Goal: Transaction & Acquisition: Download file/media

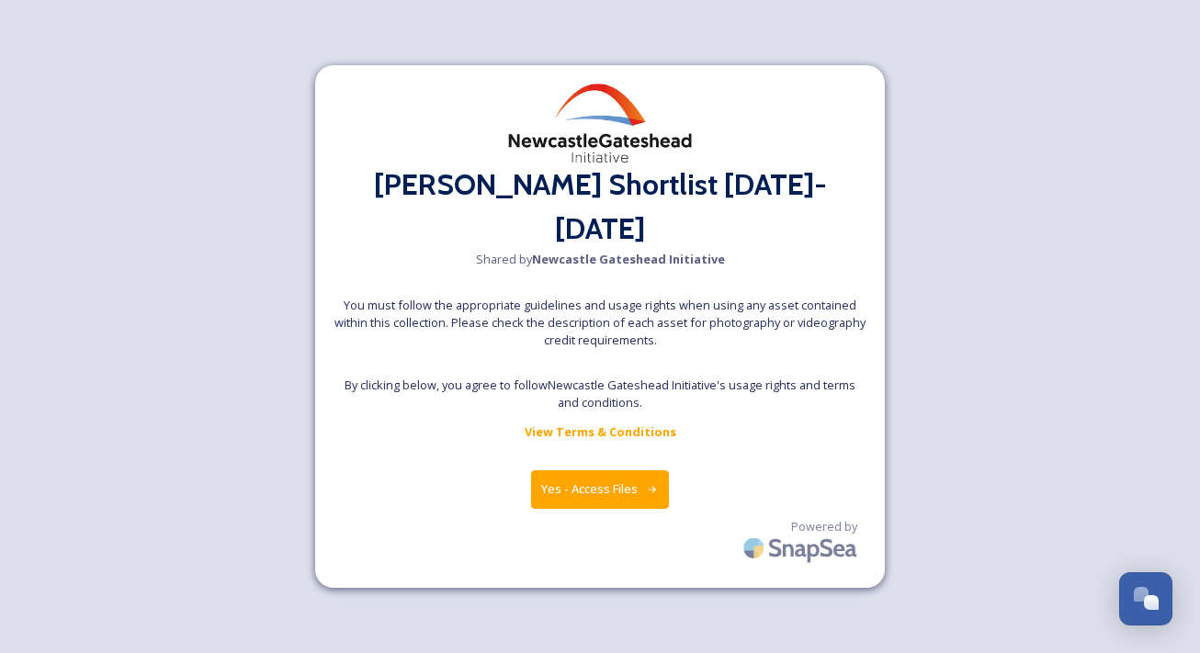
click at [618, 476] on button "Yes - Access Files" at bounding box center [600, 489] width 138 height 38
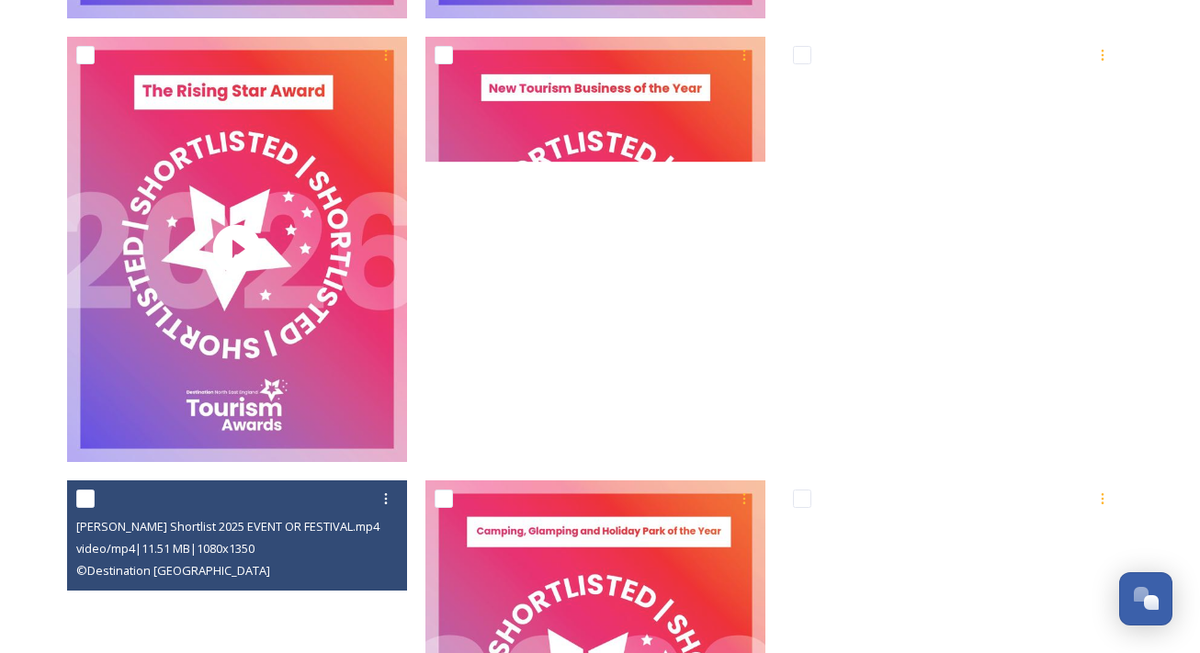
scroll to position [3213, 0]
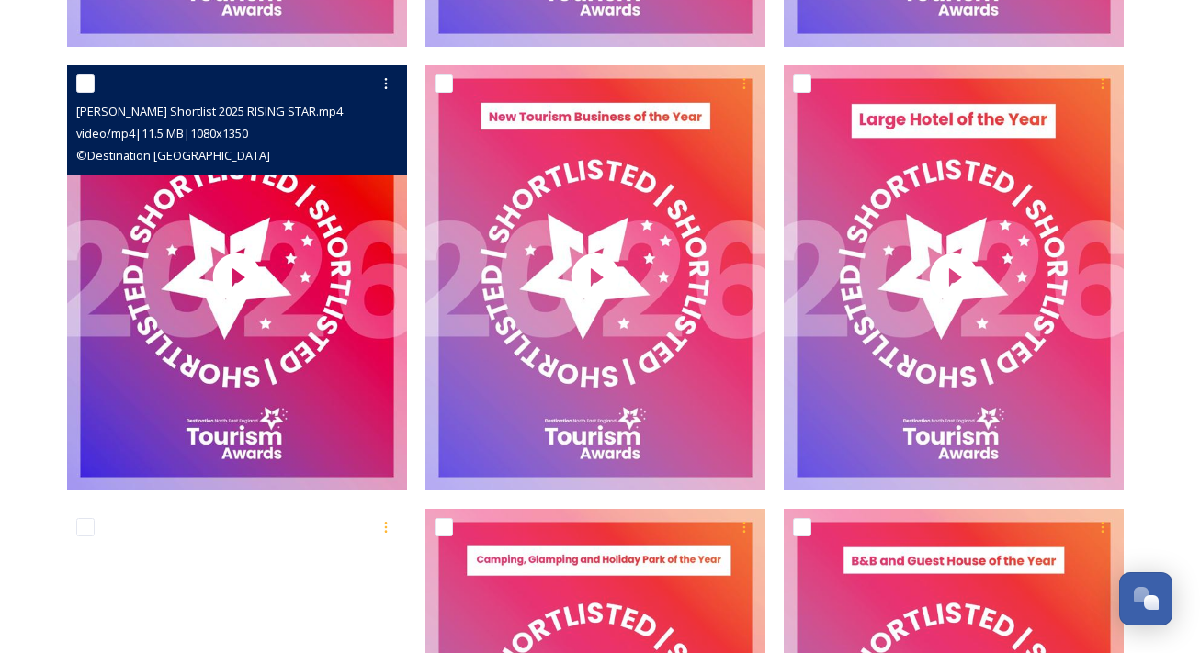
click at [85, 87] on input "checkbox" at bounding box center [85, 83] width 18 height 18
checkbox input "true"
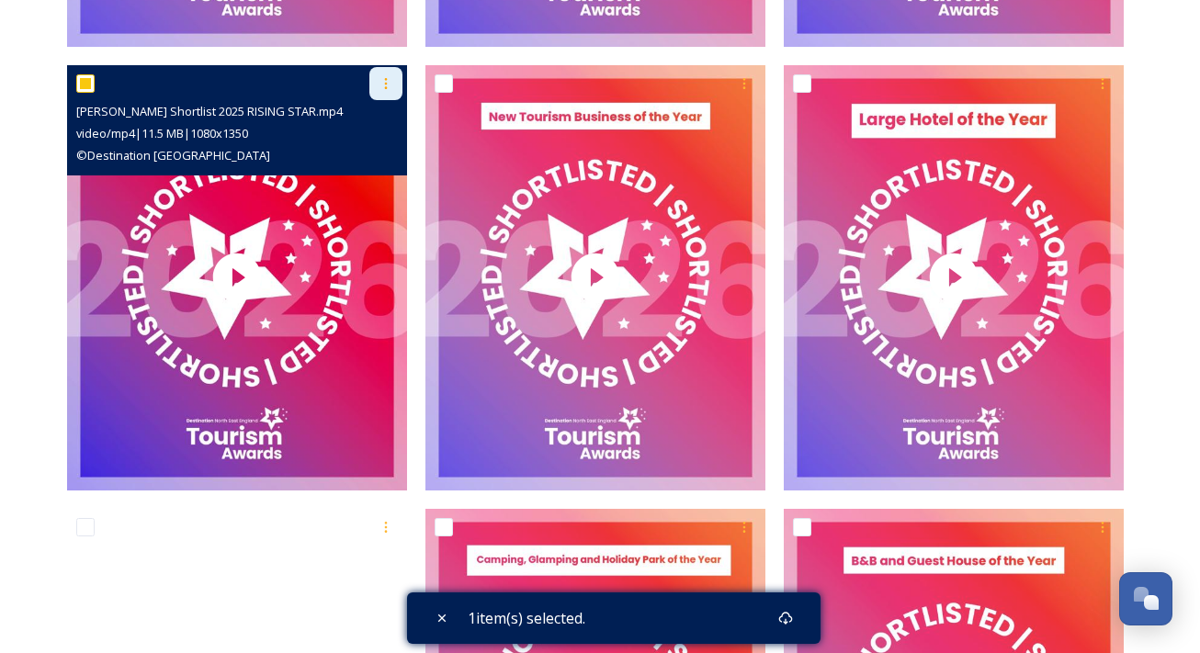
click at [380, 82] on icon at bounding box center [386, 83] width 15 height 15
click at [366, 163] on span "Download" at bounding box center [364, 159] width 56 height 17
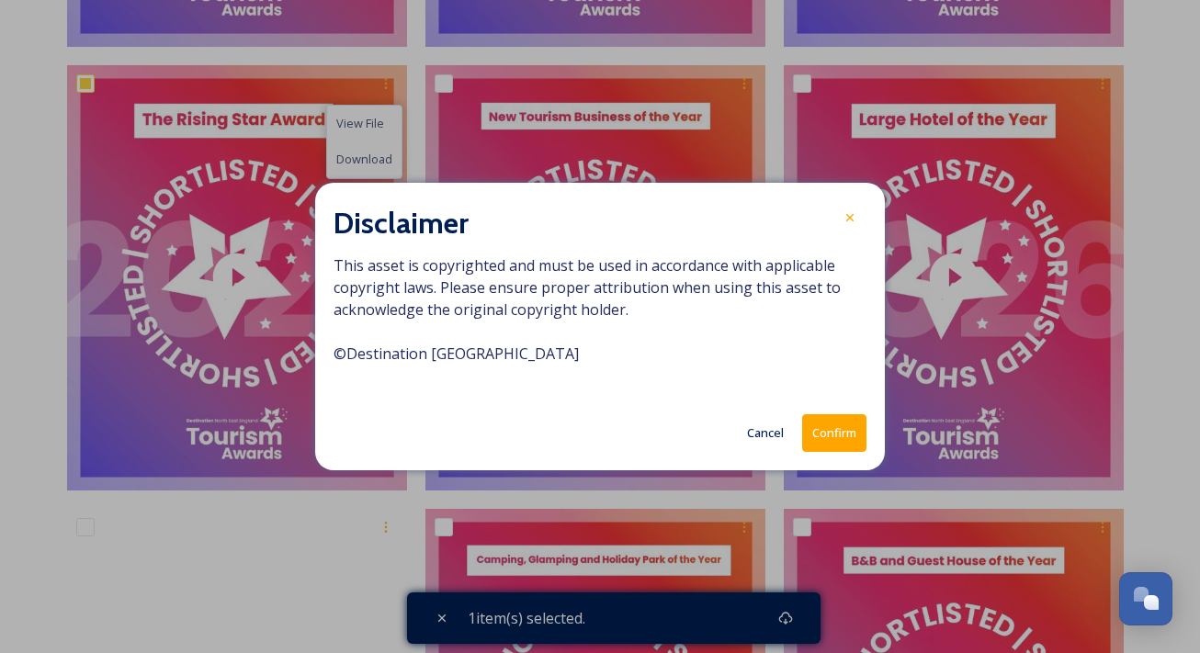
click at [852, 438] on button "Confirm" at bounding box center [834, 433] width 64 height 38
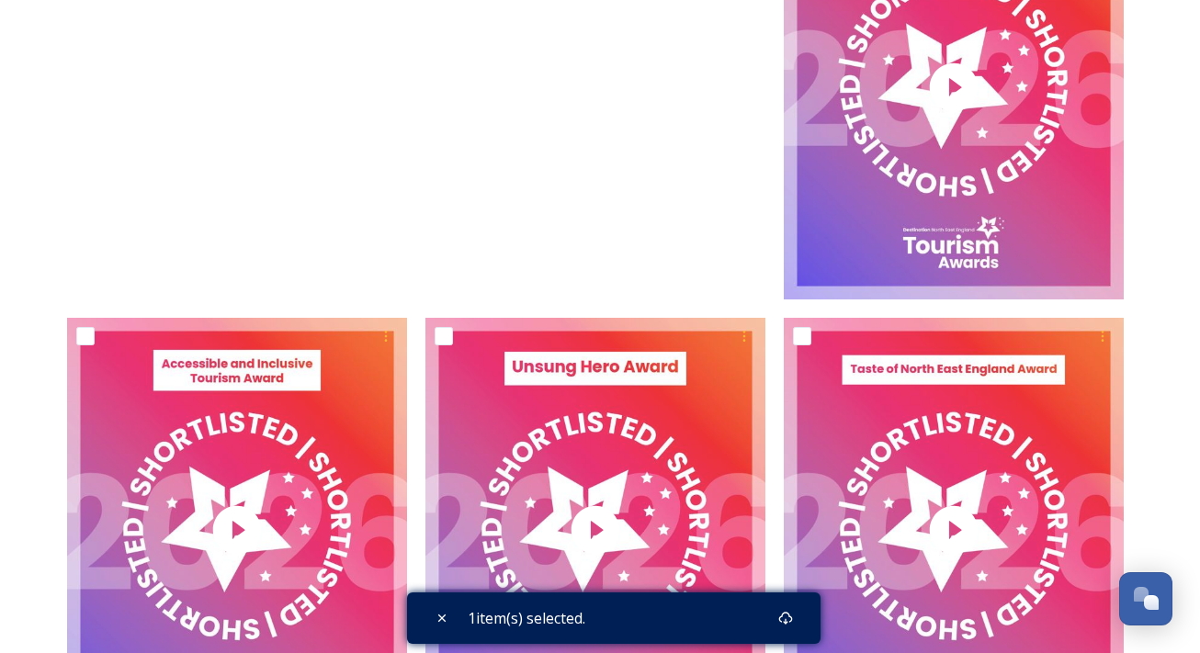
scroll to position [3861, 0]
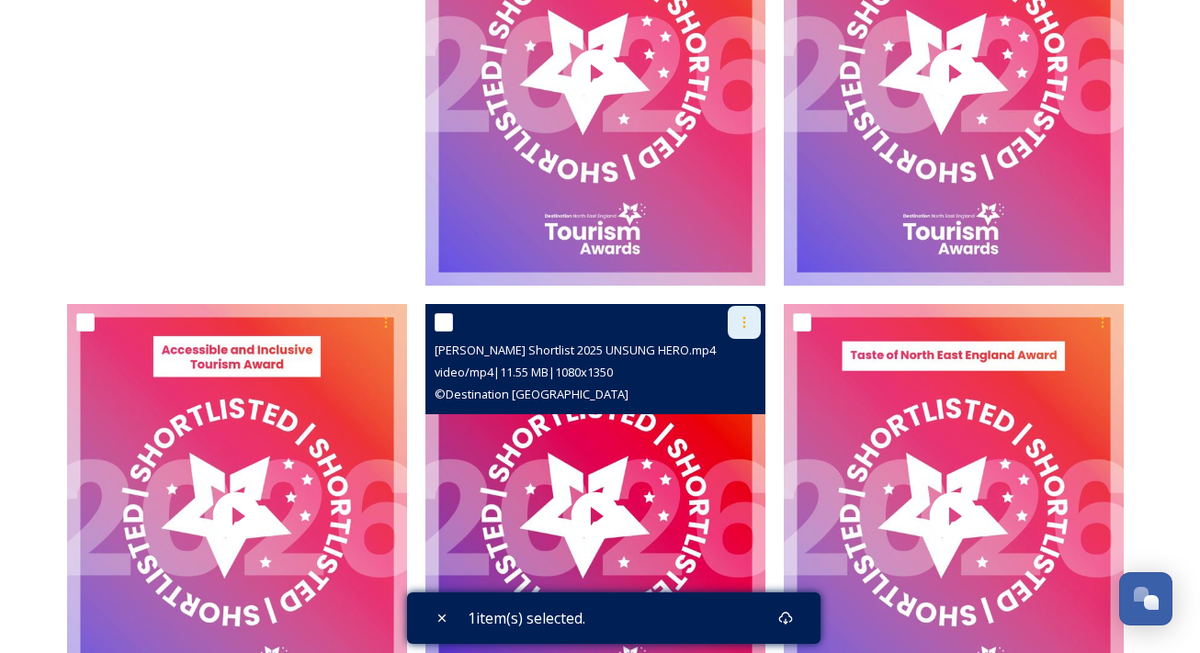
click at [736, 319] on div at bounding box center [744, 322] width 33 height 33
click at [720, 390] on span "Download" at bounding box center [723, 398] width 56 height 17
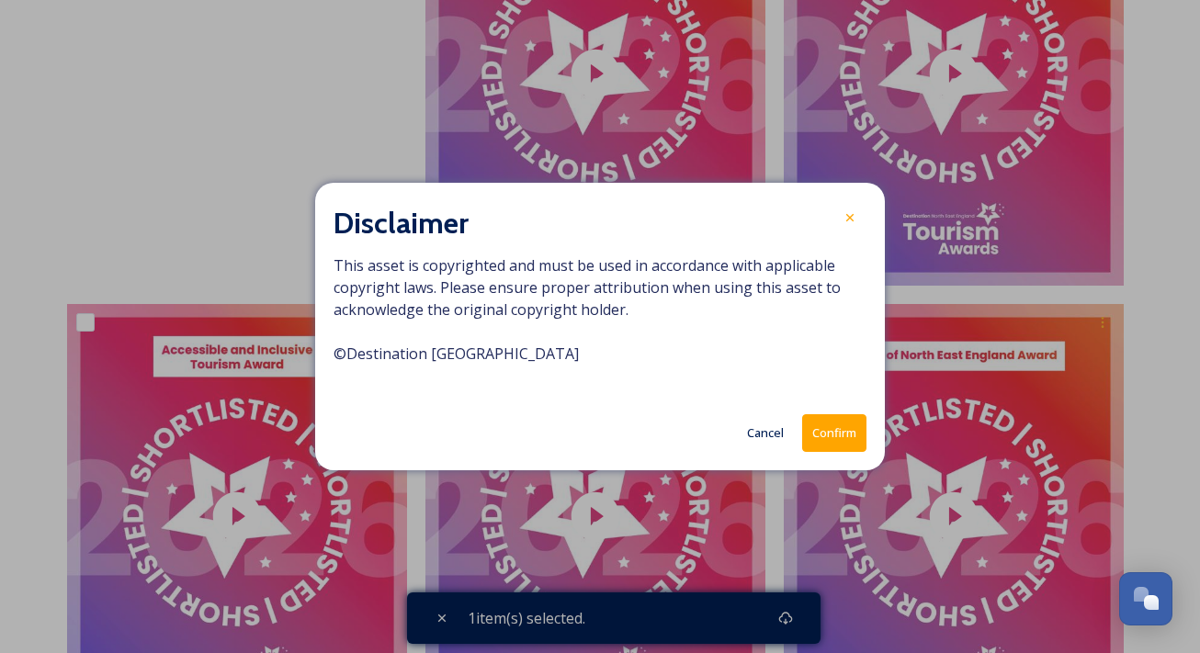
click at [858, 433] on button "Confirm" at bounding box center [834, 433] width 64 height 38
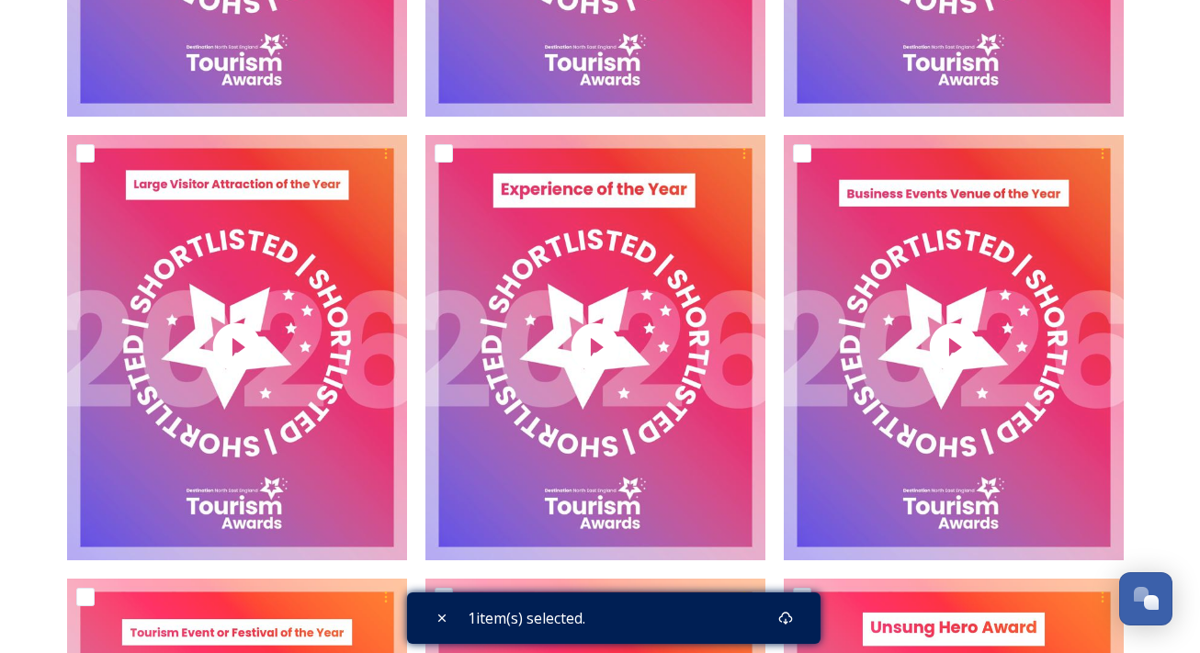
scroll to position [4945, 0]
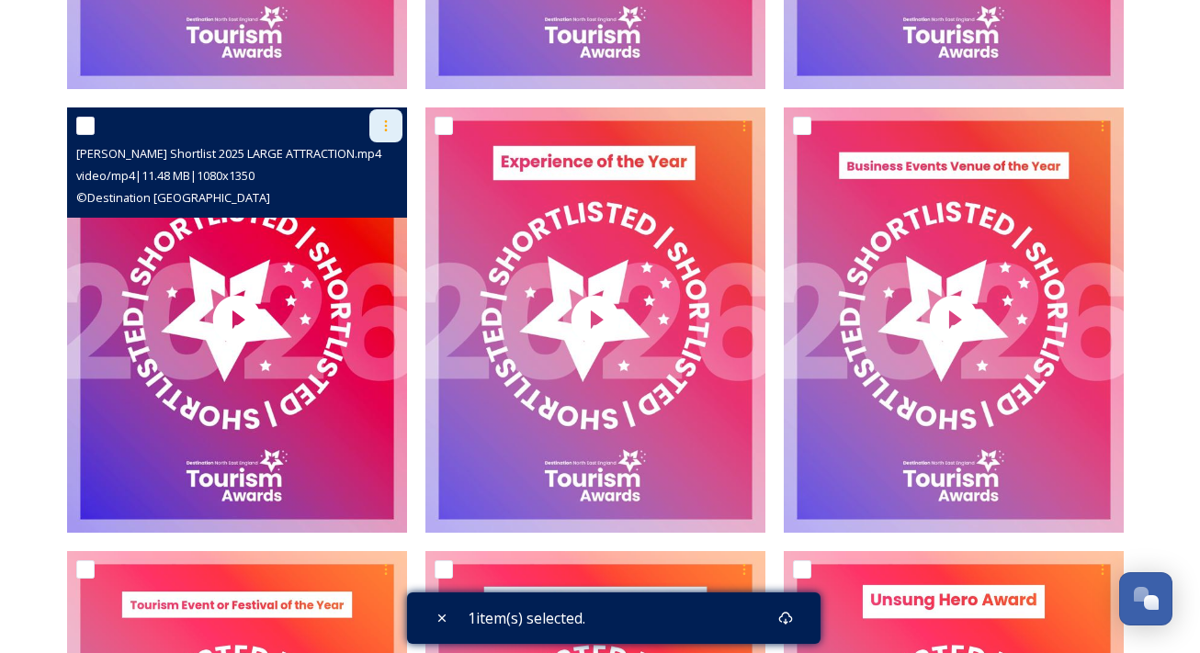
click at [390, 121] on icon at bounding box center [386, 126] width 15 height 15
click at [369, 205] on span "Download" at bounding box center [364, 201] width 56 height 17
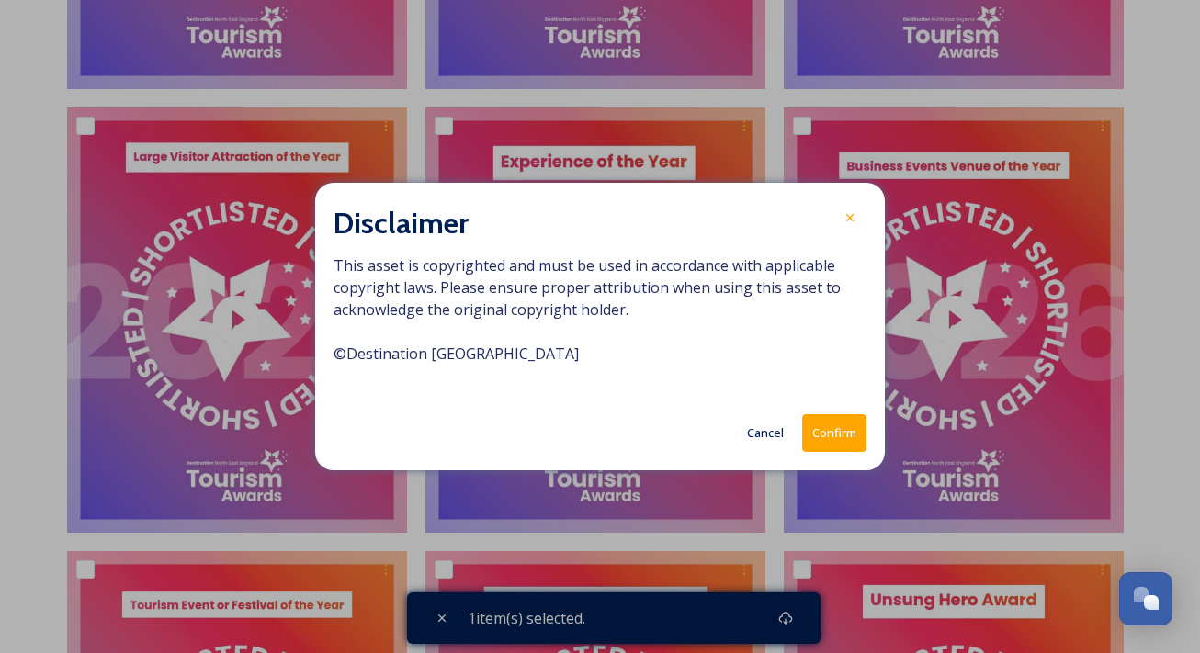
click at [831, 432] on button "Confirm" at bounding box center [834, 433] width 64 height 38
